Goal: Task Accomplishment & Management: Complete application form

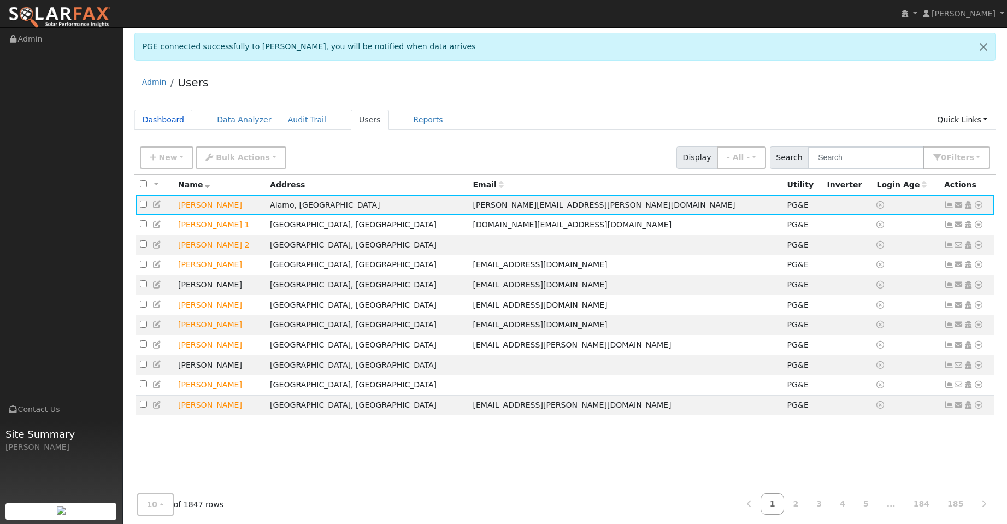
click at [180, 119] on link "Dashboard" at bounding box center [163, 120] width 58 height 20
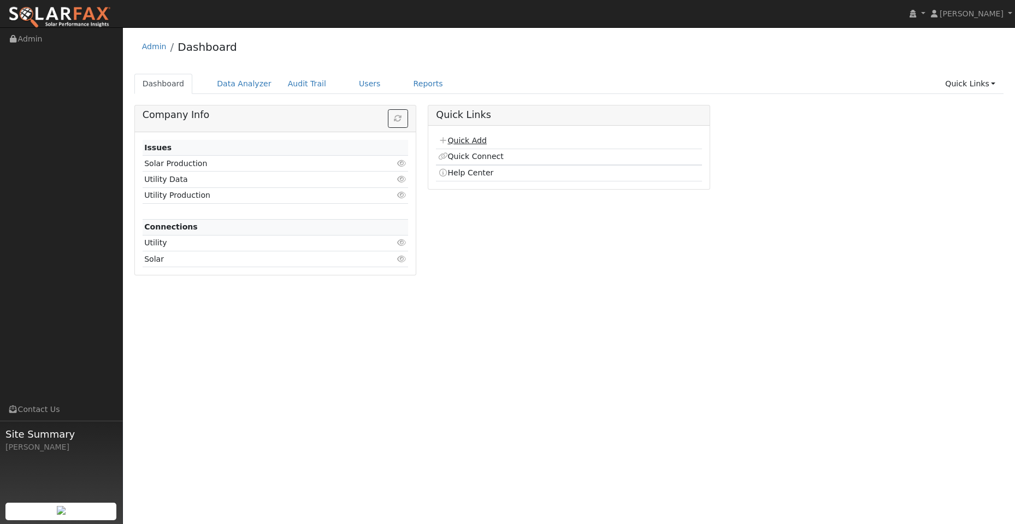
click at [469, 141] on link "Quick Add" at bounding box center [462, 140] width 49 height 9
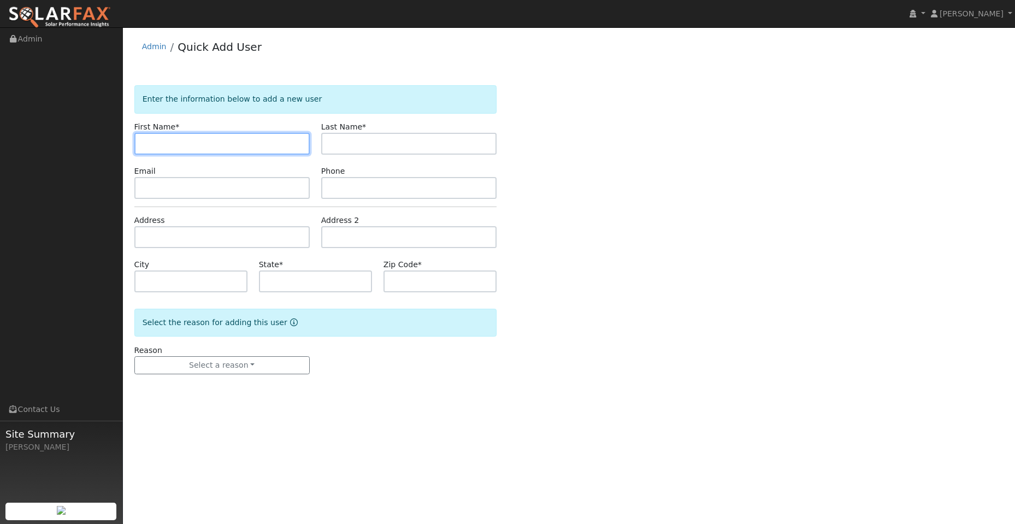
click at [168, 145] on input "text" at bounding box center [221, 144] width 175 height 22
paste input "William"
click at [144, 138] on input "William" at bounding box center [221, 144] width 175 height 22
type input "William"
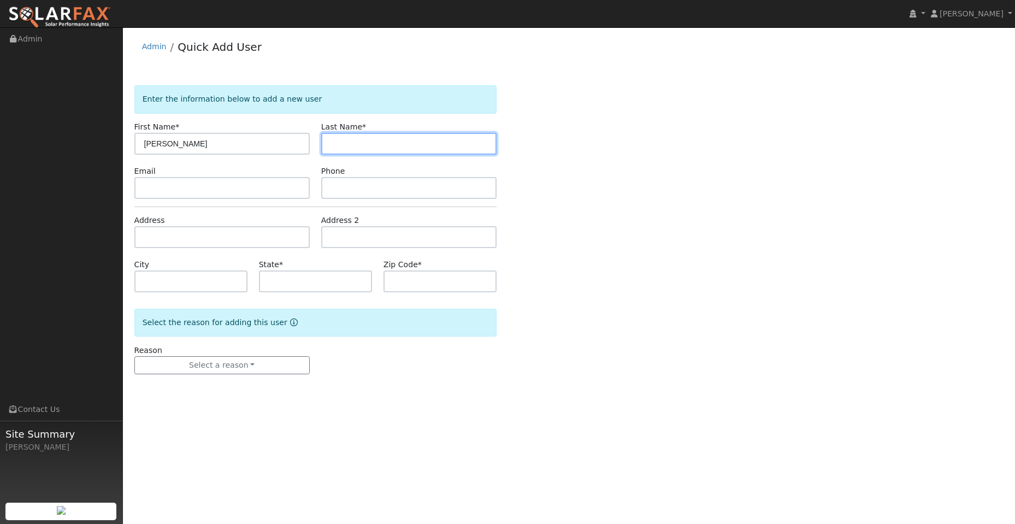
click at [365, 146] on input "text" at bounding box center [408, 144] width 175 height 22
click at [359, 147] on input "text" at bounding box center [408, 144] width 175 height 22
paste input "Linne"
click at [331, 144] on input "Linne" at bounding box center [408, 144] width 175 height 22
type input "Linne"
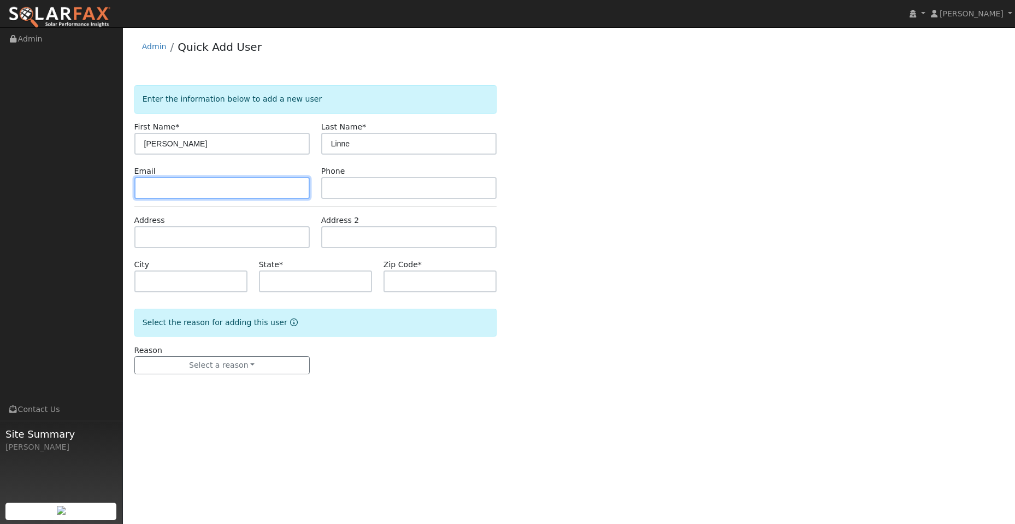
click at [242, 192] on input "text" at bounding box center [221, 188] width 175 height 22
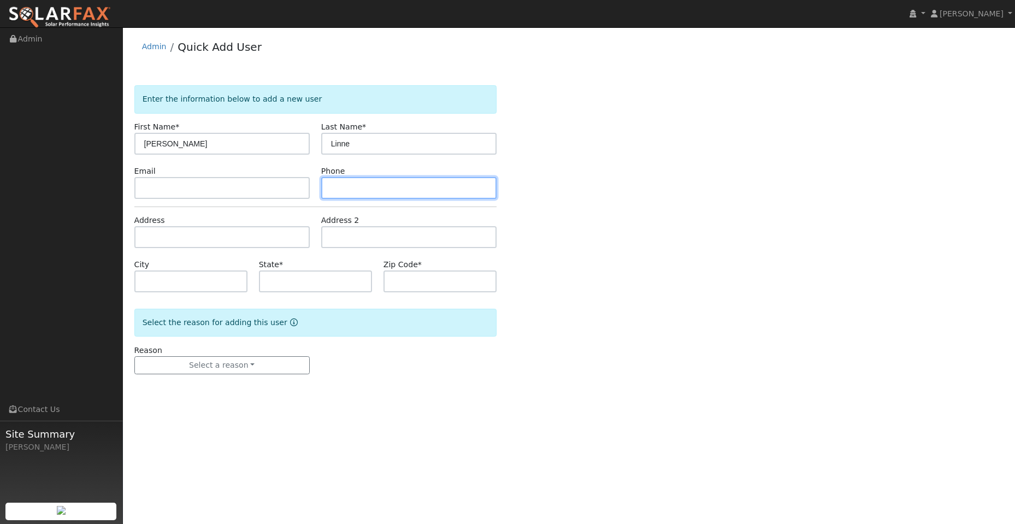
click at [351, 180] on input "text" at bounding box center [408, 188] width 175 height 22
paste input "(707) 799-2387"
click at [331, 189] on input "(707) 799-2387" at bounding box center [408, 188] width 175 height 22
type input "(707) 799-2387"
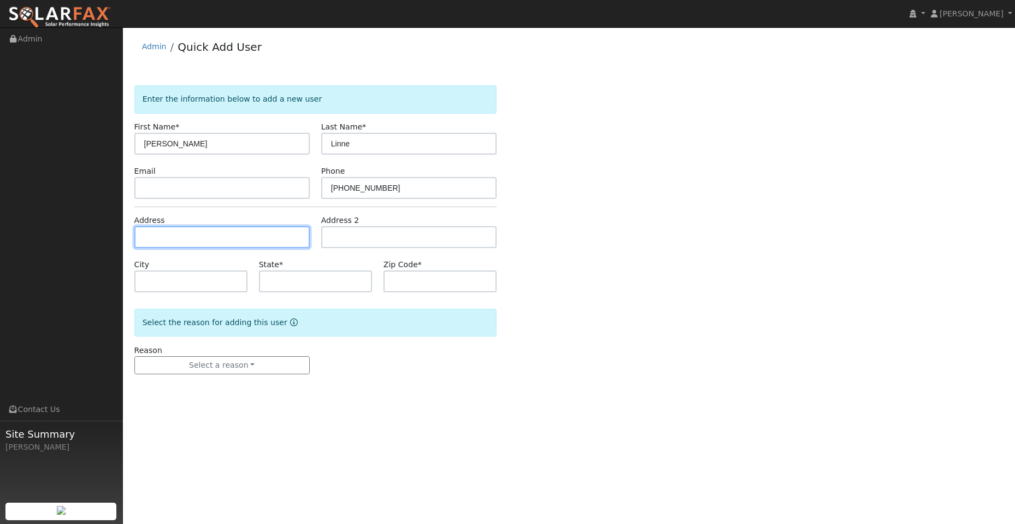
click at [259, 230] on input "text" at bounding box center [221, 237] width 175 height 22
click at [185, 237] on input "text" at bounding box center [221, 237] width 175 height 22
paste input "519 Fruitvale Rd"
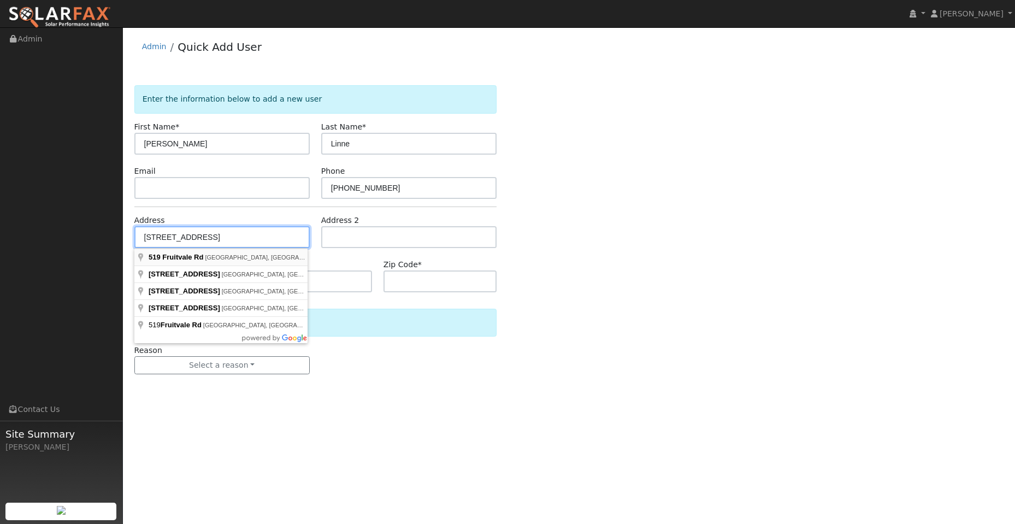
type input "519 Fruitvale Road"
type input "Vacaville"
type input "CA"
type input "95688"
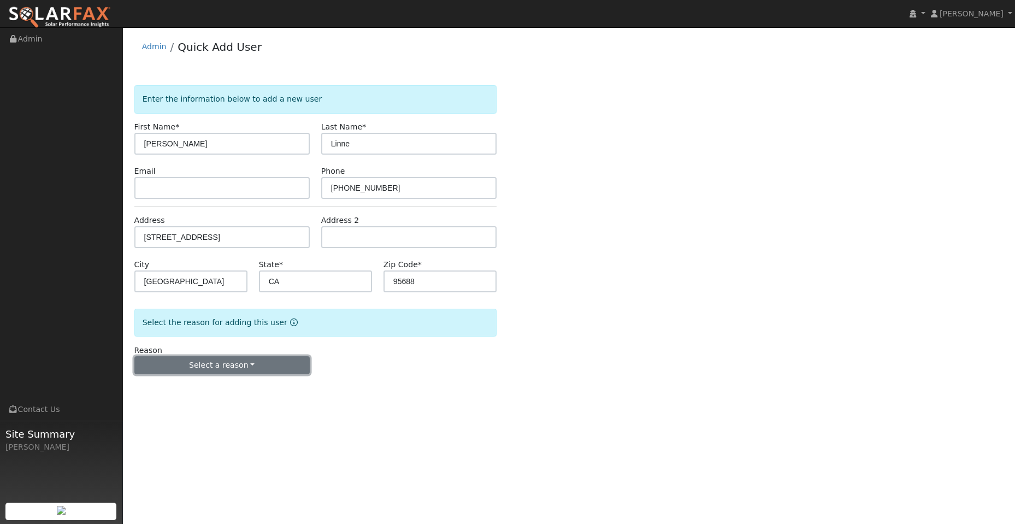
click at [236, 367] on button "Select a reason" at bounding box center [221, 365] width 175 height 19
click at [185, 389] on link "New lead" at bounding box center [195, 387] width 121 height 15
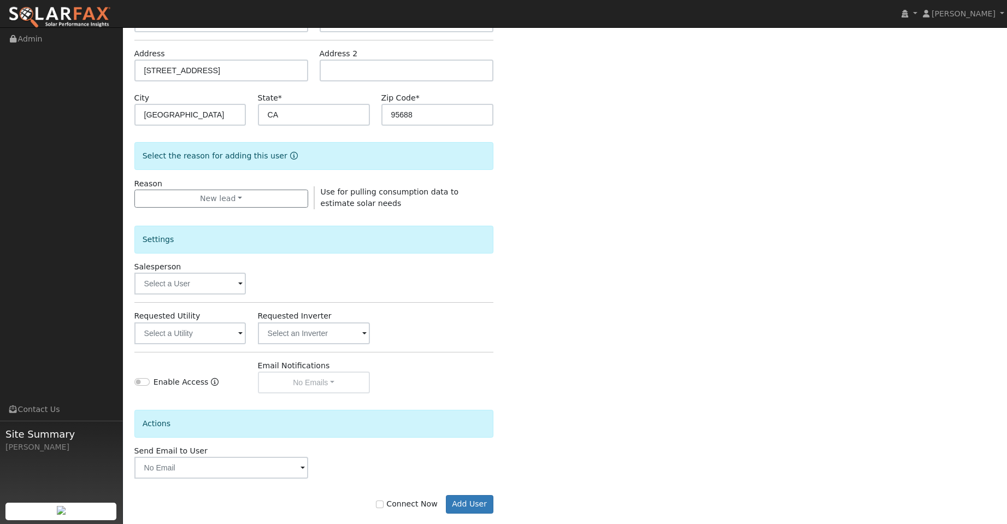
scroll to position [184, 0]
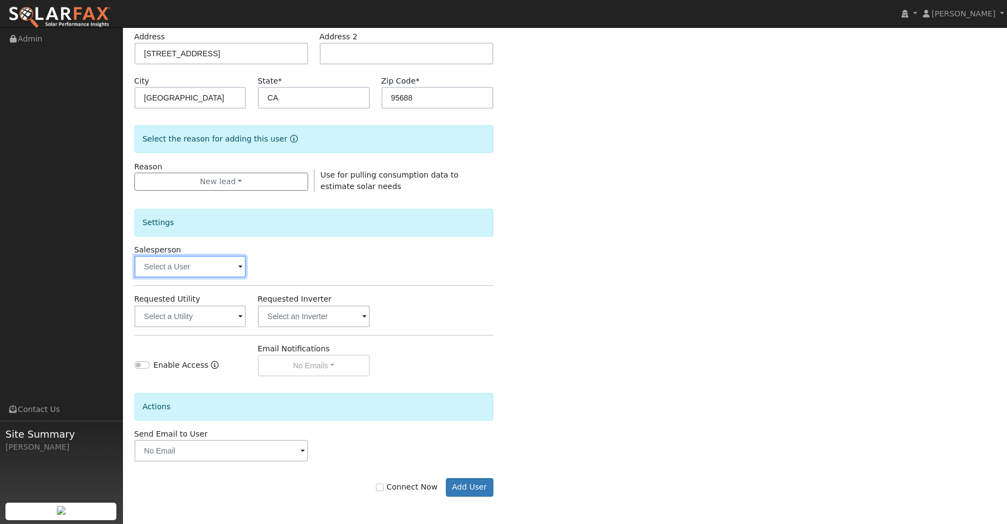
click at [212, 267] on input "text" at bounding box center [190, 267] width 112 height 22
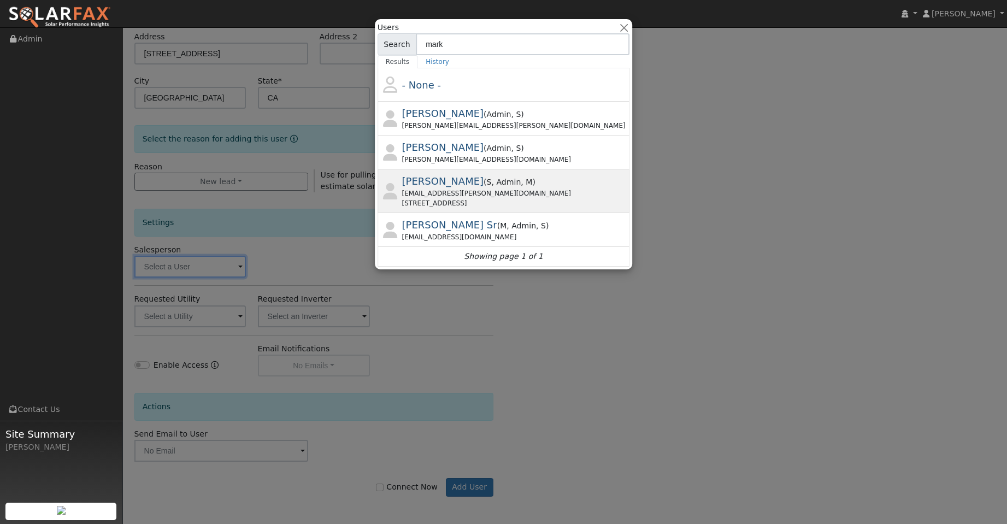
type input "mark"
click at [492, 180] on span ", Admin" at bounding box center [507, 182] width 30 height 9
type input "Mark Schroeder"
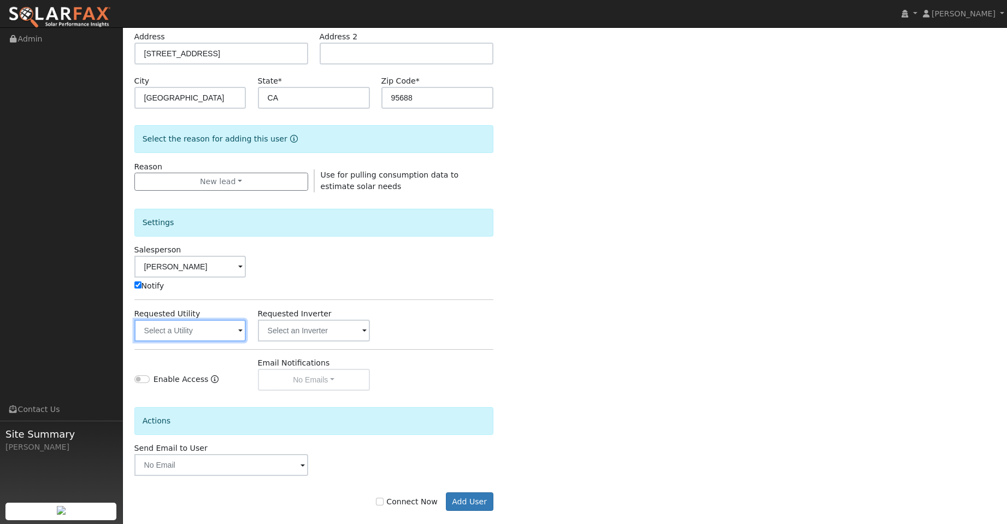
click at [203, 333] on input "text" at bounding box center [190, 331] width 112 height 22
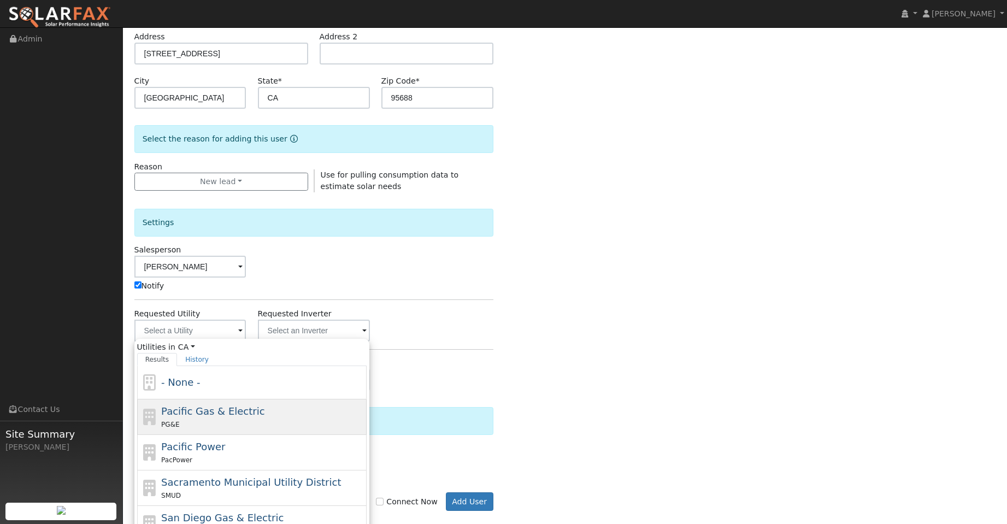
click at [248, 427] on div "PG&E" at bounding box center [262, 424] width 203 height 11
type input "Pacific Gas & Electric"
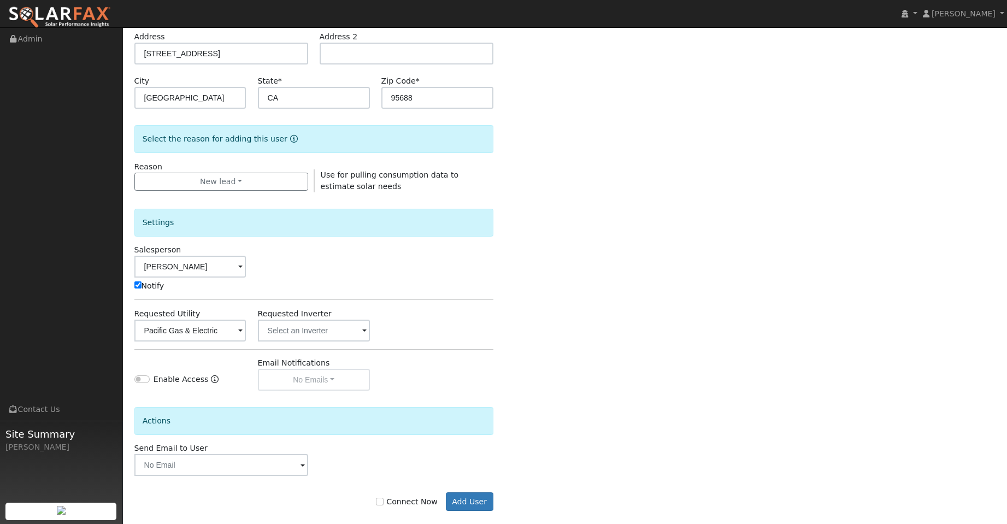
click at [392, 501] on label "Connect Now" at bounding box center [406, 501] width 61 height 11
drag, startPoint x: 386, startPoint y: 502, endPoint x: 437, endPoint y: 506, distance: 51.0
click at [384, 503] on input "Connect Now" at bounding box center [380, 502] width 8 height 8
checkbox input "true"
click at [481, 500] on button "Add User" at bounding box center [470, 501] width 48 height 19
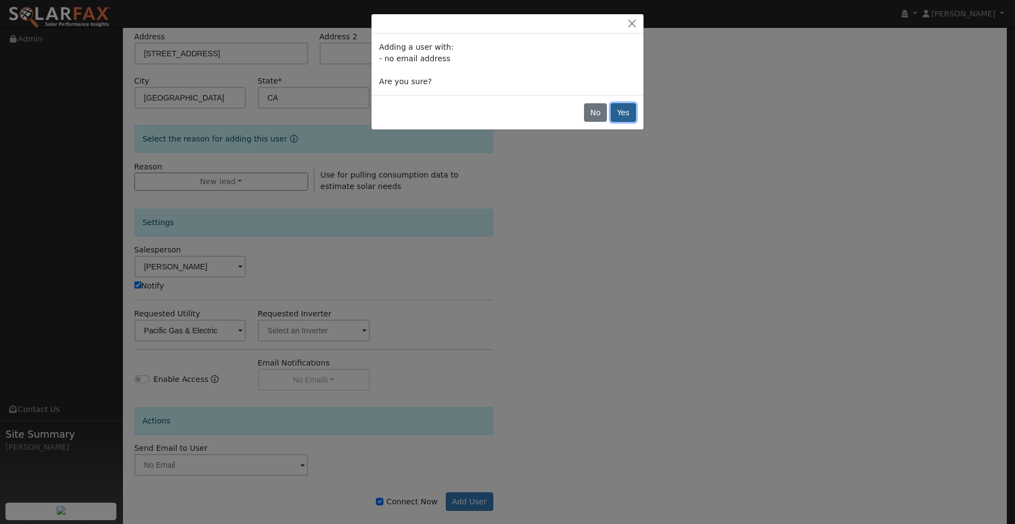
click at [619, 111] on button "Yes" at bounding box center [623, 112] width 25 height 19
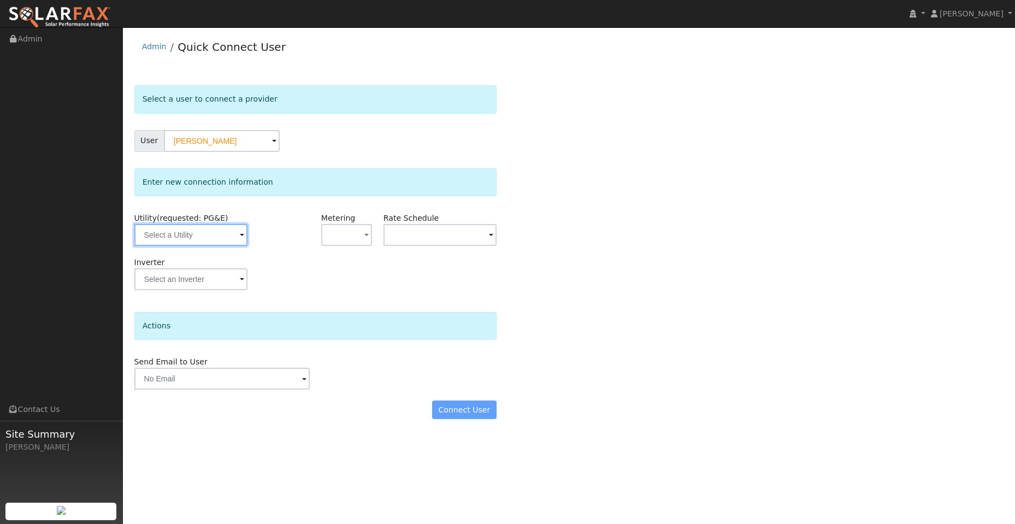
click at [174, 230] on input "text" at bounding box center [190, 235] width 113 height 22
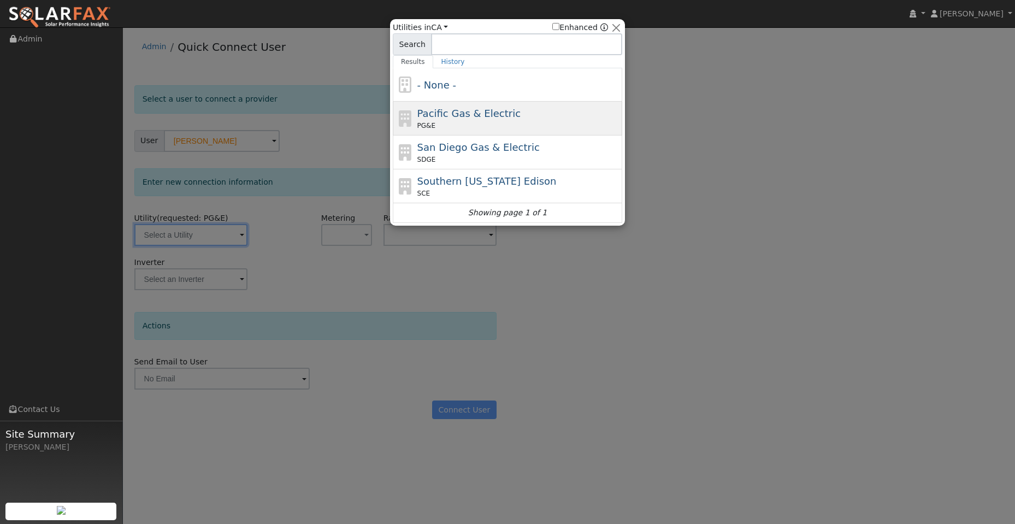
click at [500, 108] on span "Pacific Gas & Electric" at bounding box center [469, 113] width 103 height 11
type input "PG&E"
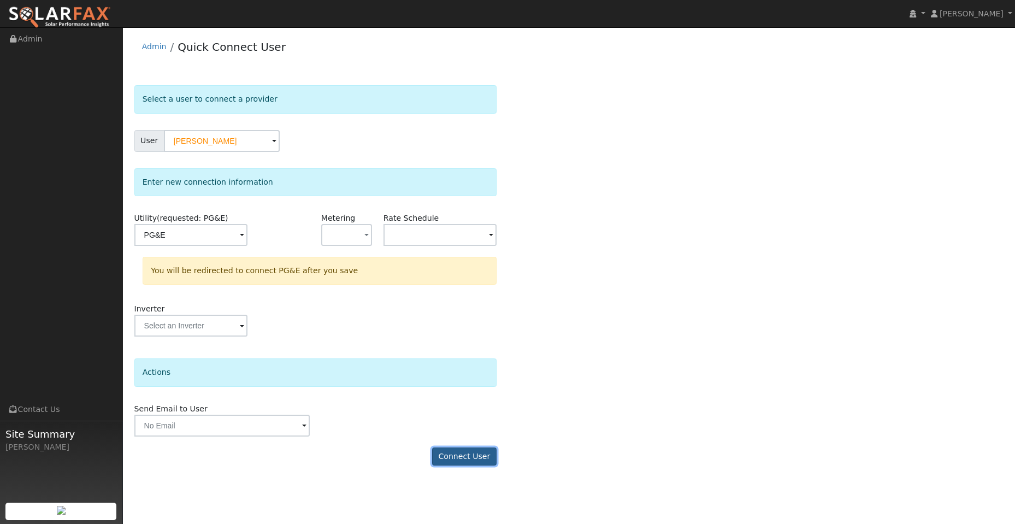
click at [488, 451] on button "Connect User" at bounding box center [464, 457] width 64 height 19
